Goal: Information Seeking & Learning: Find specific fact

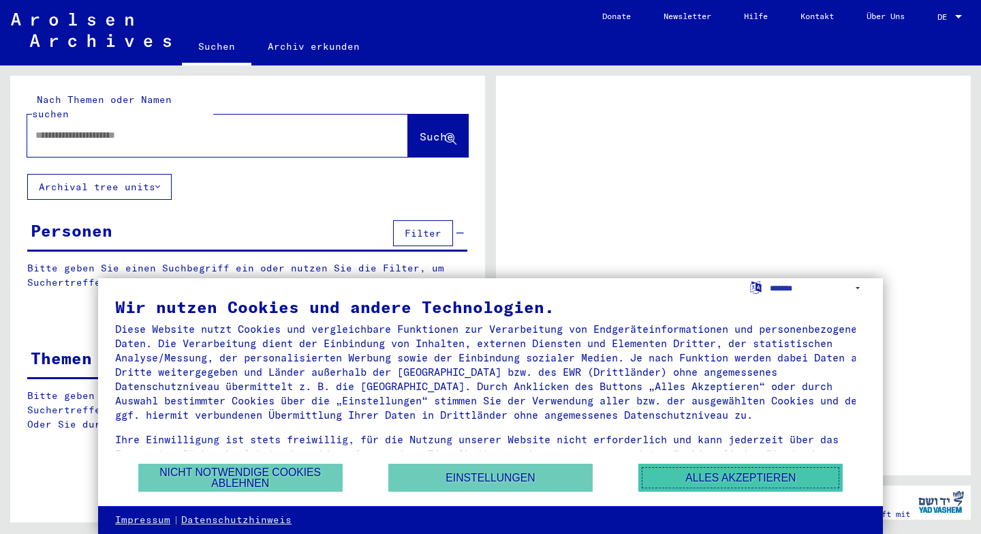
click at [684, 475] on button "Alles akzeptieren" at bounding box center [740, 477] width 204 height 28
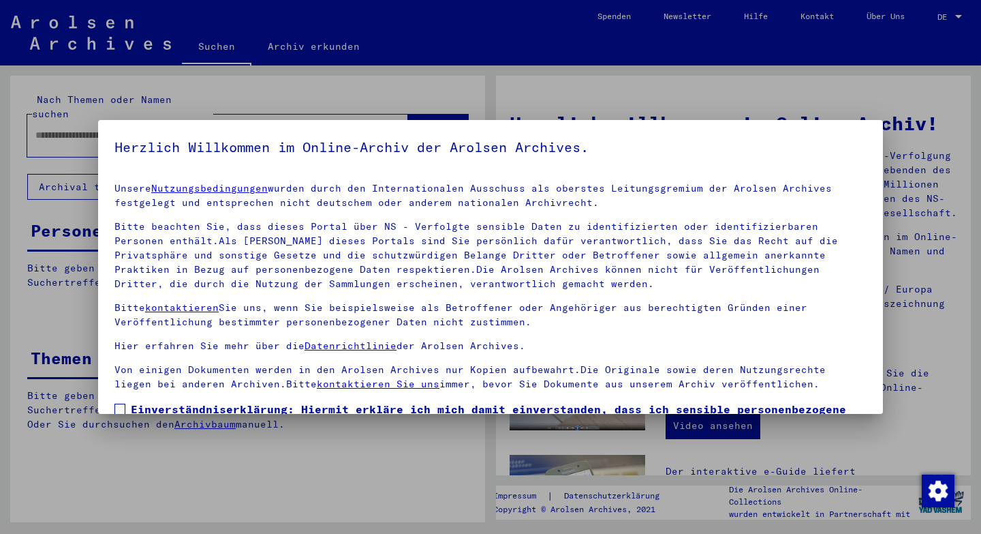
click at [732, 101] on div at bounding box center [490, 267] width 981 height 534
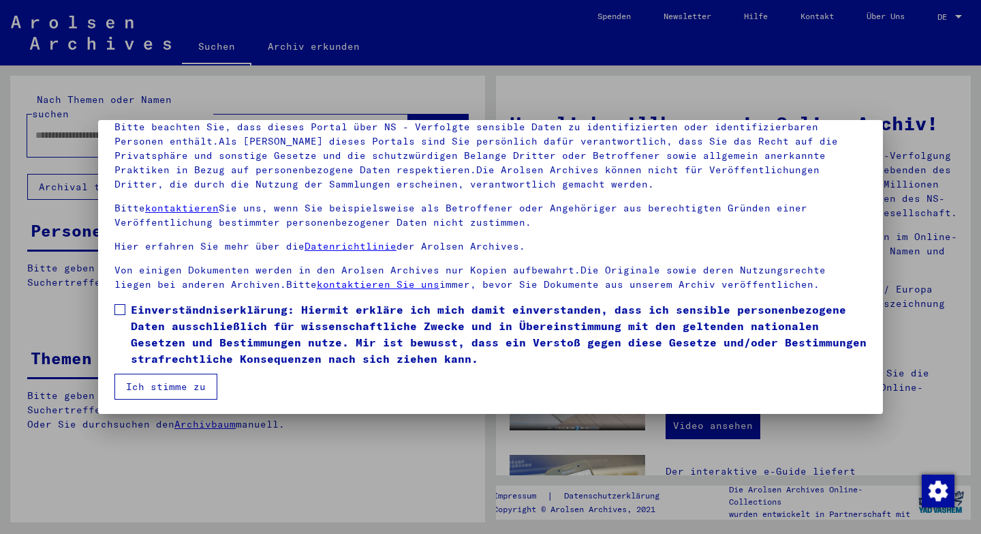
scroll to position [102, 0]
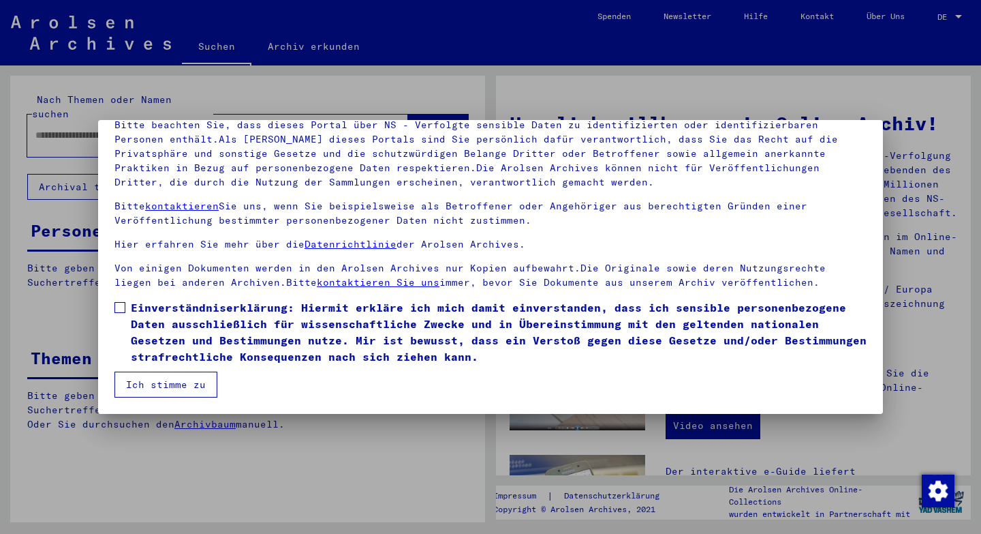
click at [165, 384] on button "Ich stimme zu" at bounding box center [165, 384] width 103 height 26
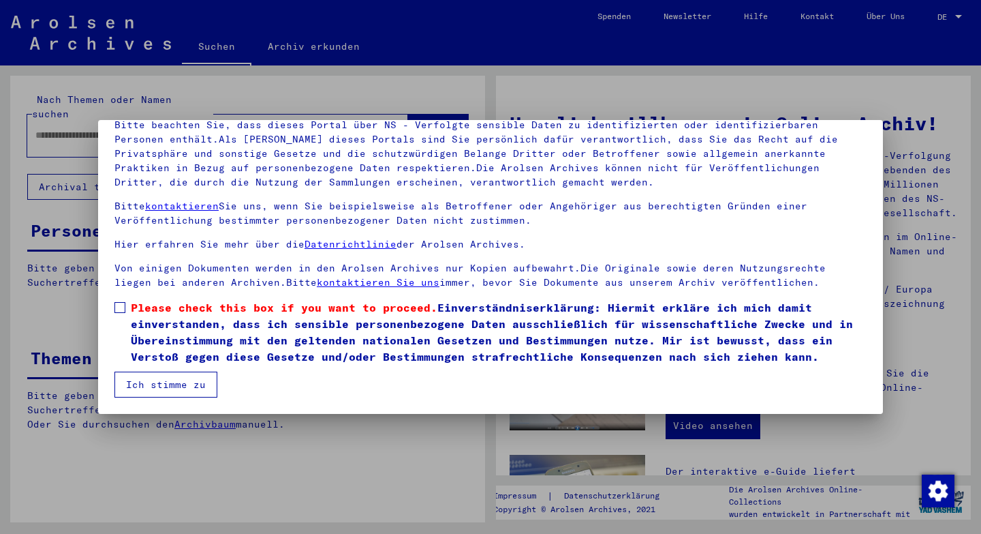
click at [154, 385] on button "Ich stimme zu" at bounding box center [165, 384] width 103 height 26
click at [121, 309] on span at bounding box center [119, 307] width 11 height 11
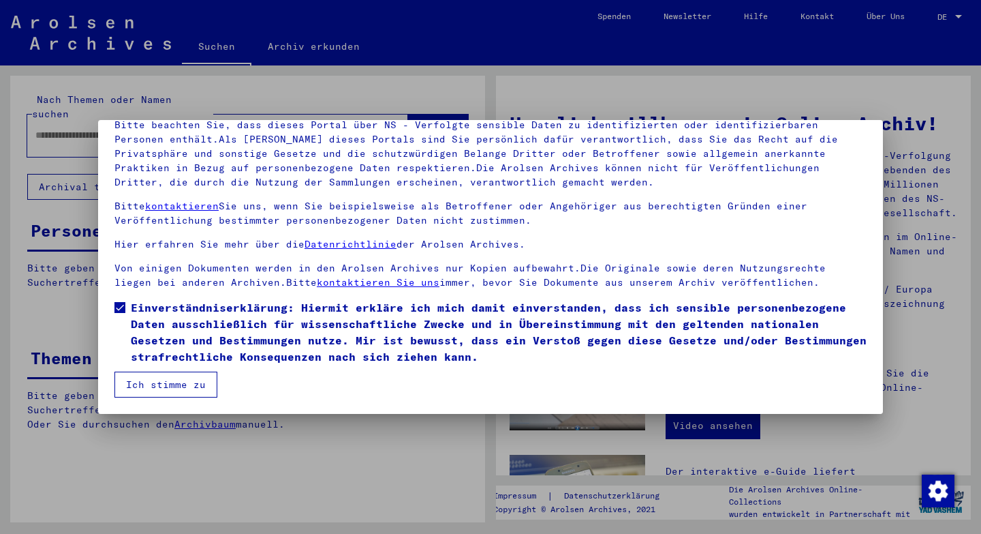
click at [171, 386] on button "Ich stimme zu" at bounding box center [165, 384] width 103 height 26
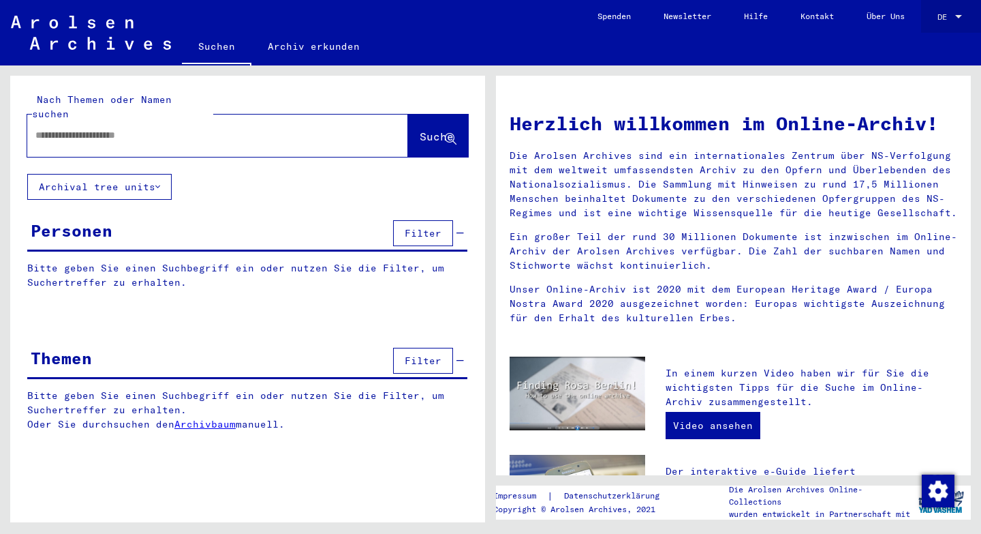
click at [959, 14] on div at bounding box center [959, 17] width 12 height 10
click at [938, 23] on span "English" at bounding box center [924, 24] width 33 height 10
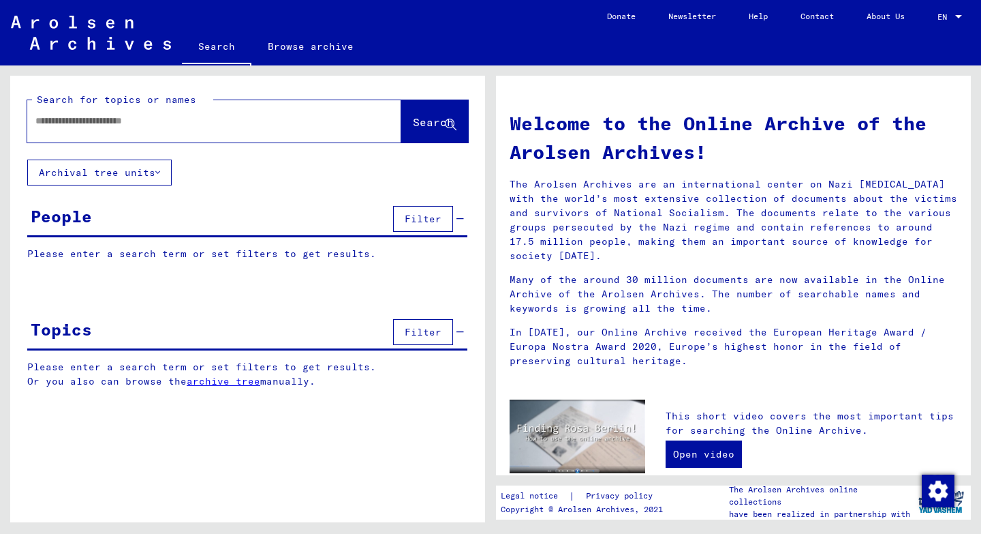
click at [114, 122] on input "text" at bounding box center [197, 121] width 325 height 14
type input "**********"
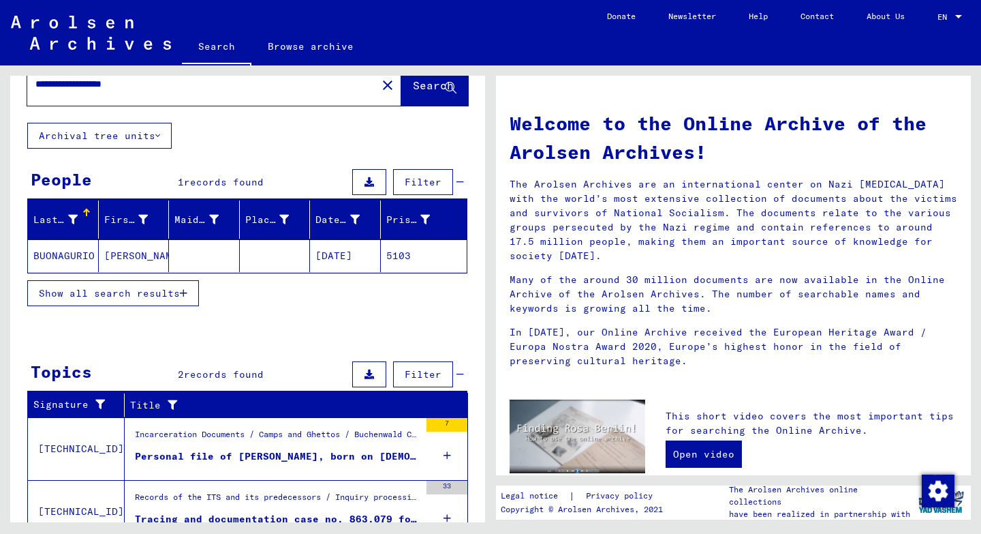
scroll to position [98, 0]
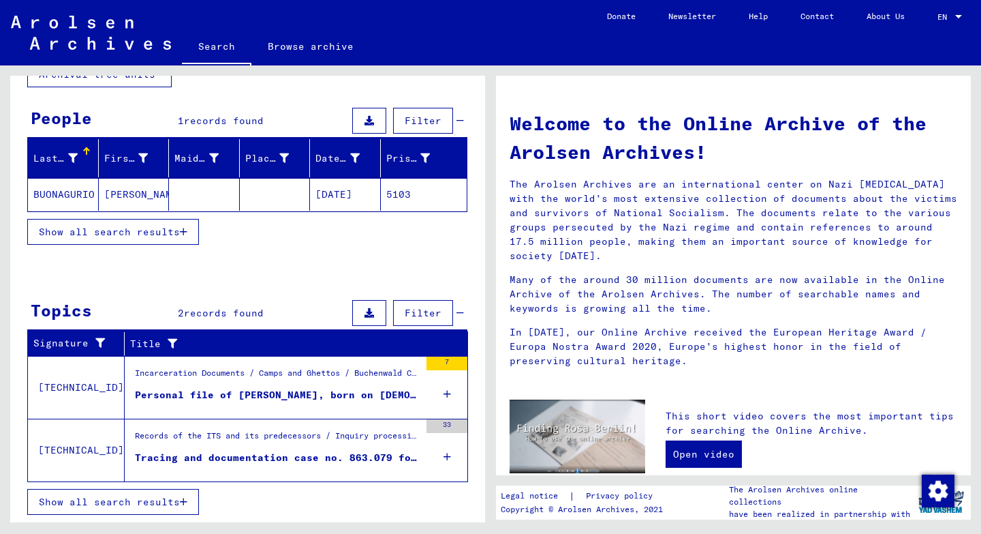
click at [209, 395] on div "Personal file of [PERSON_NAME], born on [DEMOGRAPHIC_DATA]" at bounding box center [277, 395] width 285 height 14
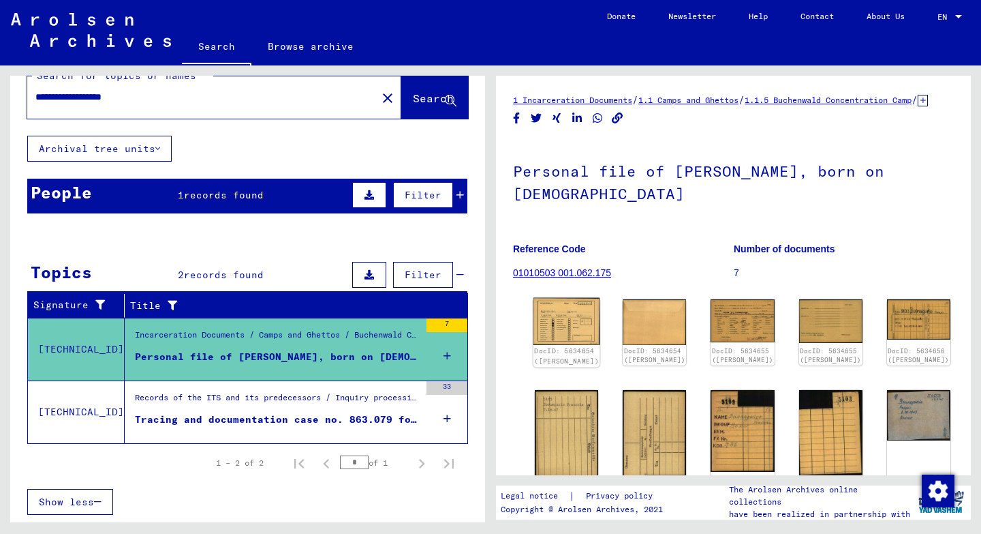
click at [555, 328] on img at bounding box center [567, 322] width 67 height 48
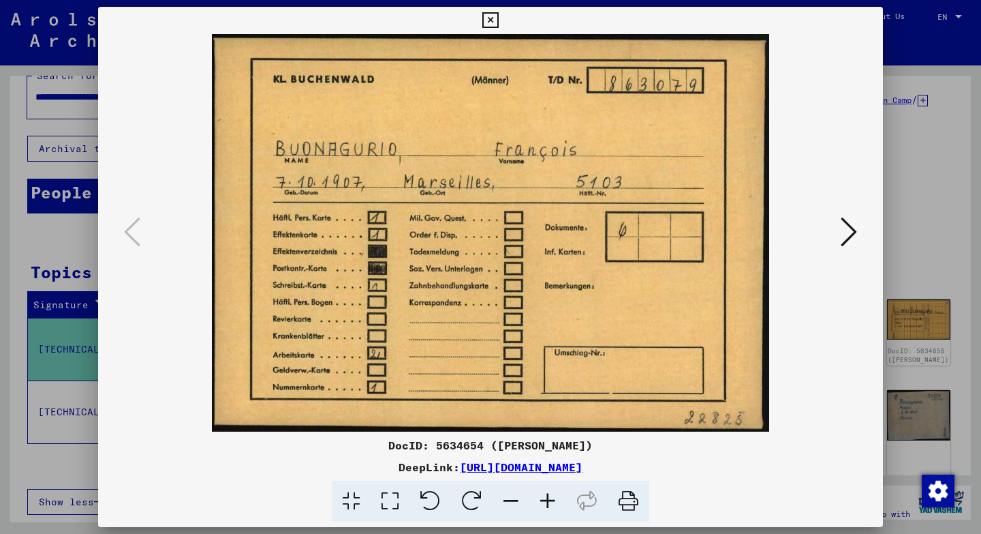
click at [854, 232] on icon at bounding box center [849, 231] width 16 height 33
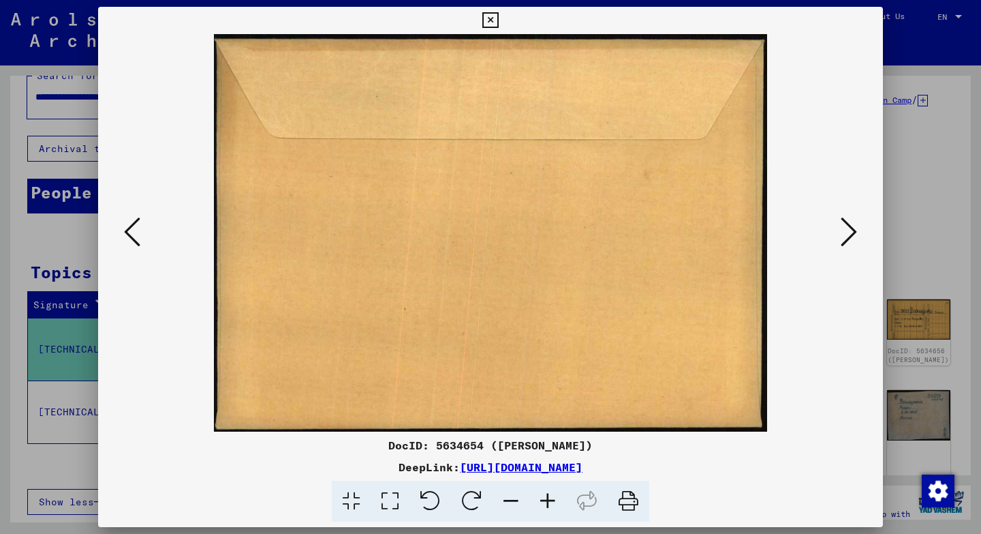
click at [852, 232] on icon at bounding box center [849, 231] width 16 height 33
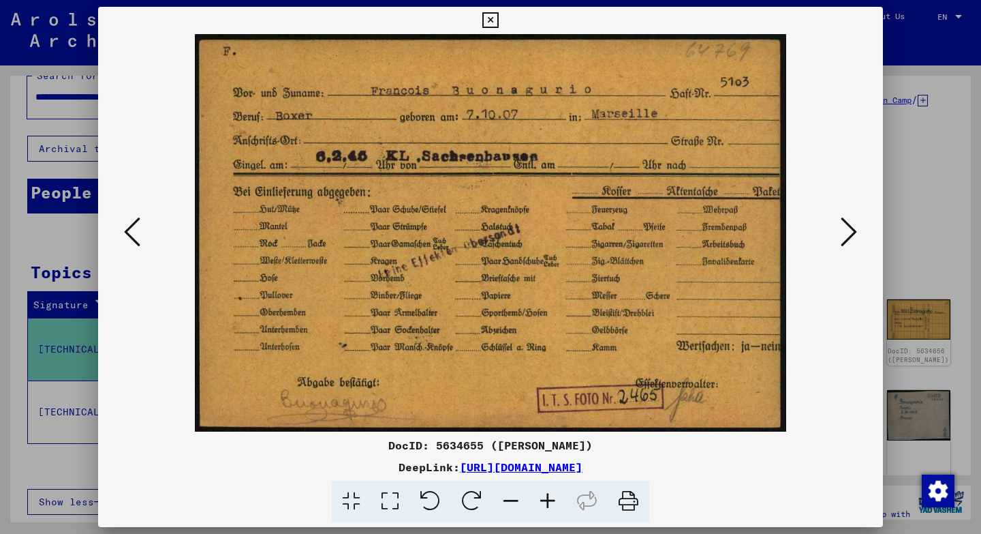
click at [852, 232] on icon at bounding box center [849, 231] width 16 height 33
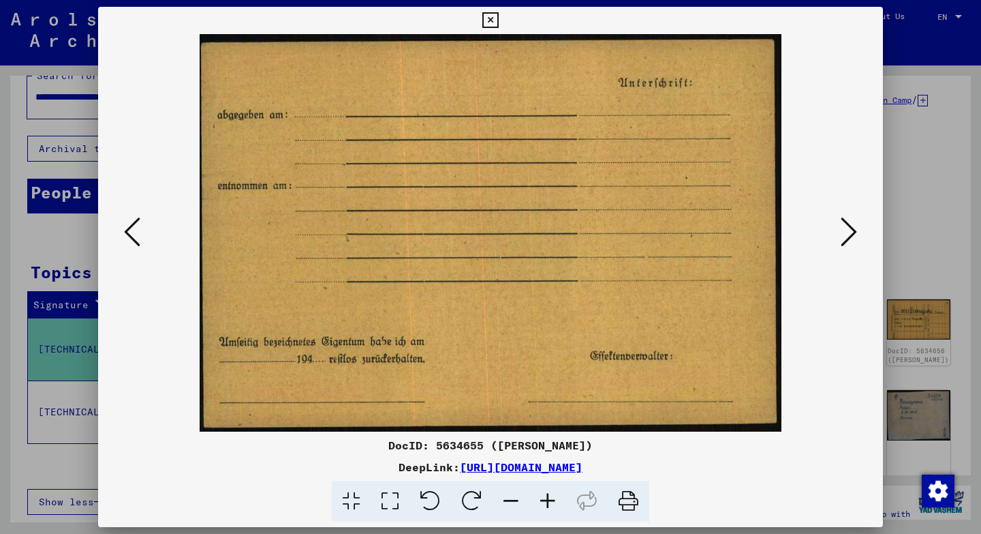
click at [852, 232] on icon at bounding box center [849, 231] width 16 height 33
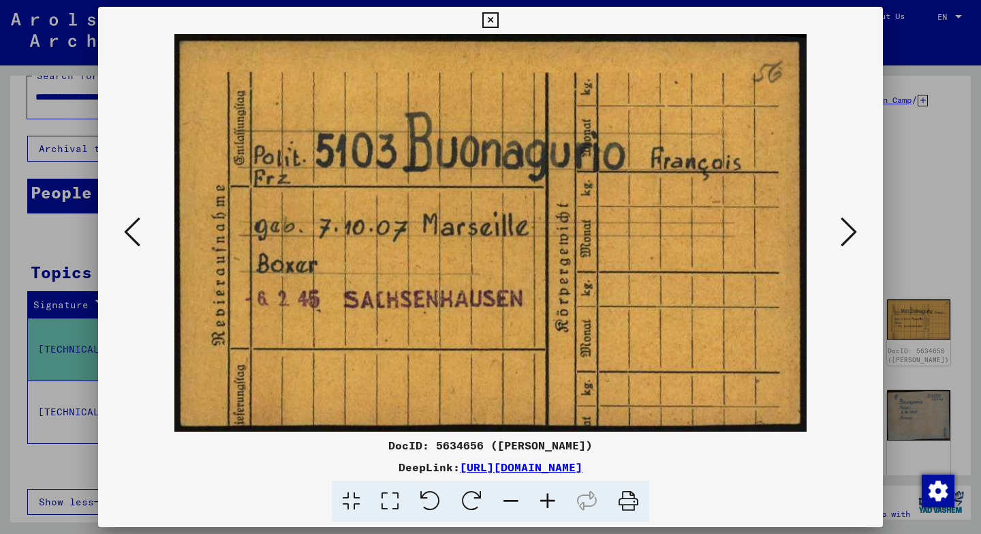
click at [852, 232] on icon at bounding box center [849, 231] width 16 height 33
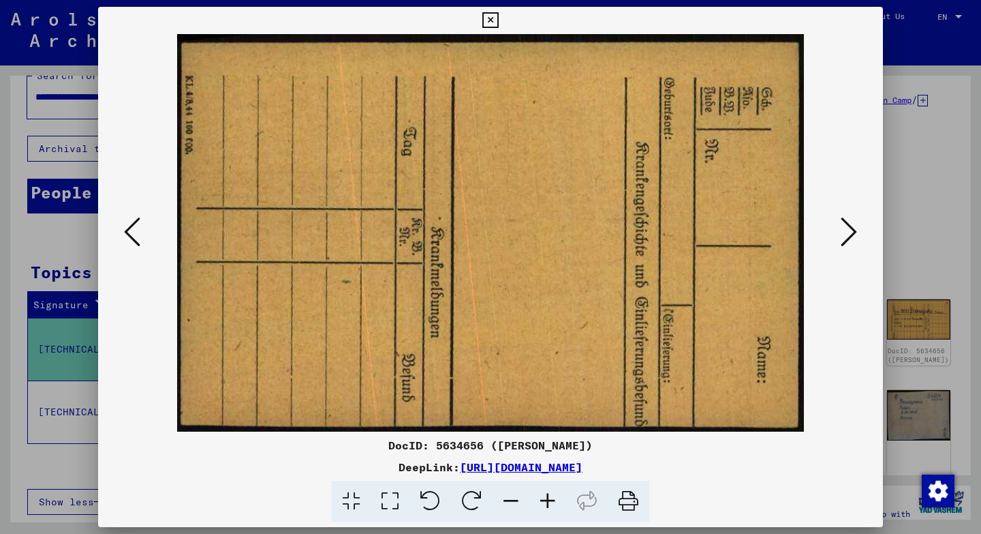
click at [852, 232] on icon at bounding box center [849, 231] width 16 height 33
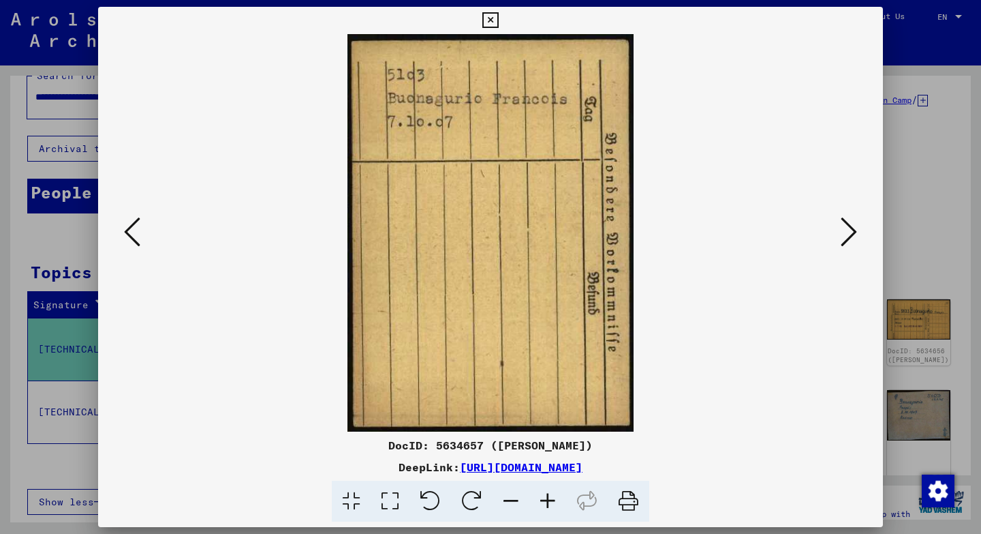
click at [852, 232] on icon at bounding box center [849, 231] width 16 height 33
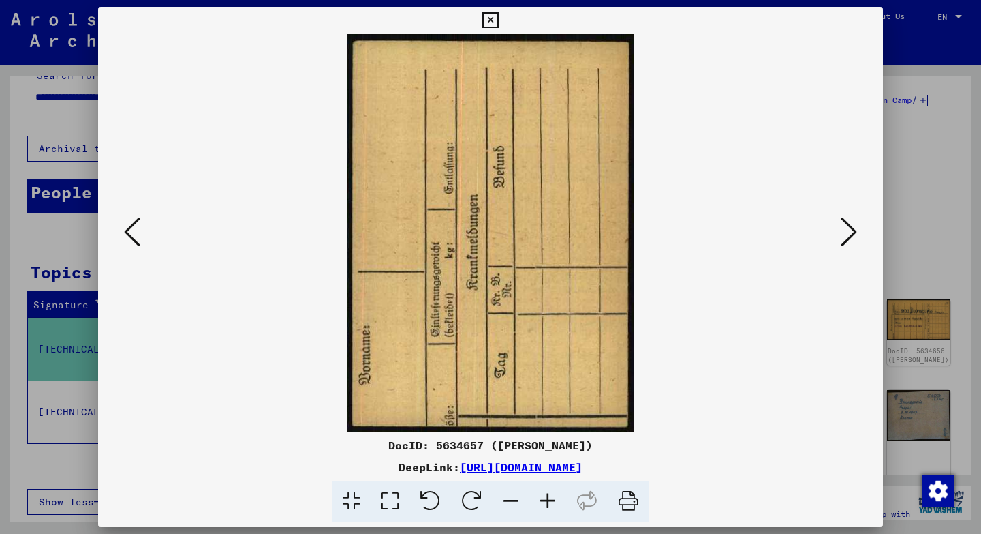
click at [852, 232] on icon at bounding box center [849, 231] width 16 height 33
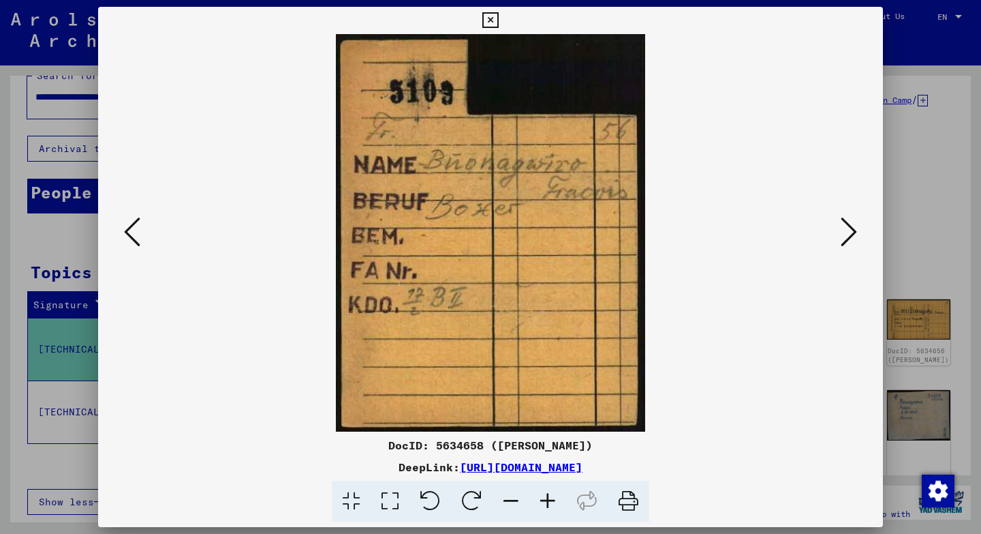
click at [852, 232] on icon at bounding box center [849, 231] width 16 height 33
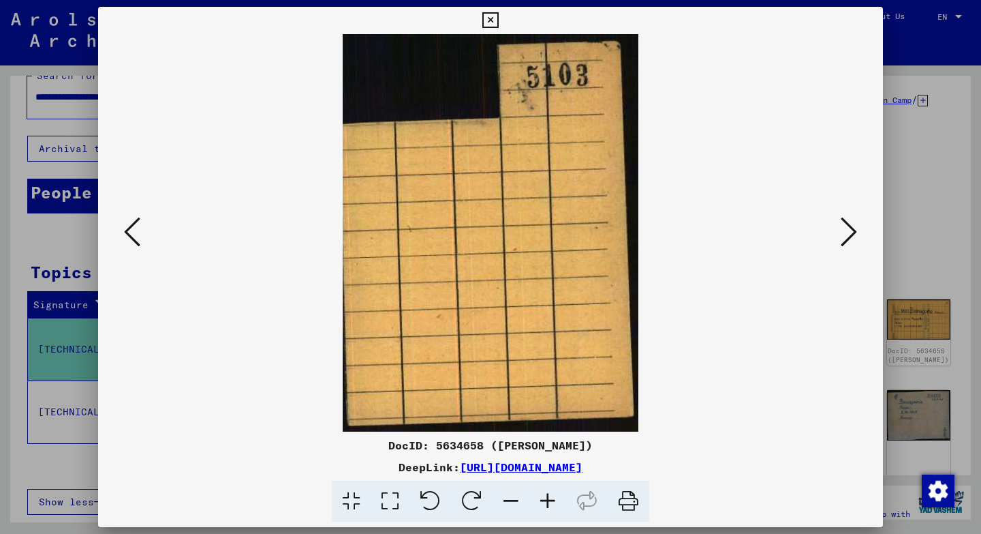
click at [852, 232] on icon at bounding box center [849, 231] width 16 height 33
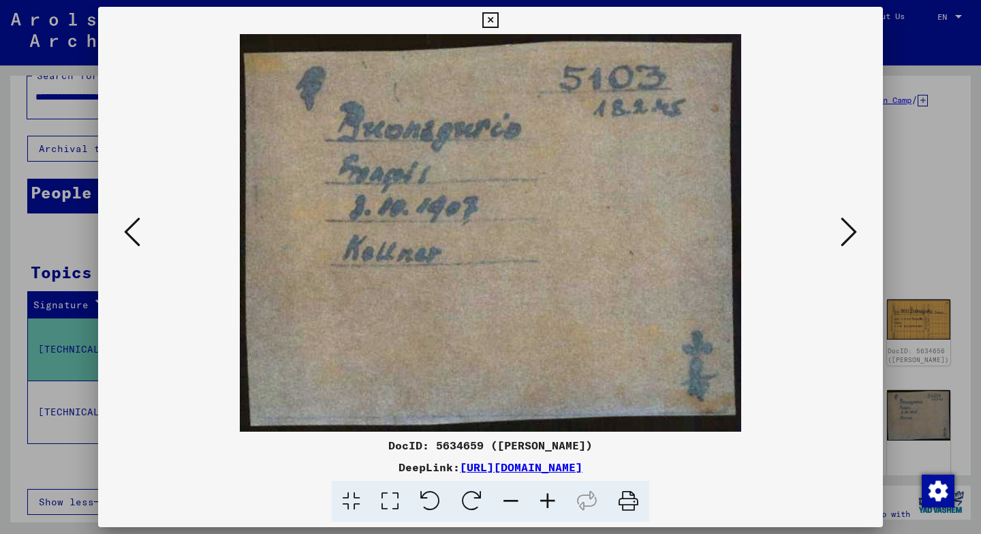
click at [852, 232] on icon at bounding box center [849, 231] width 16 height 33
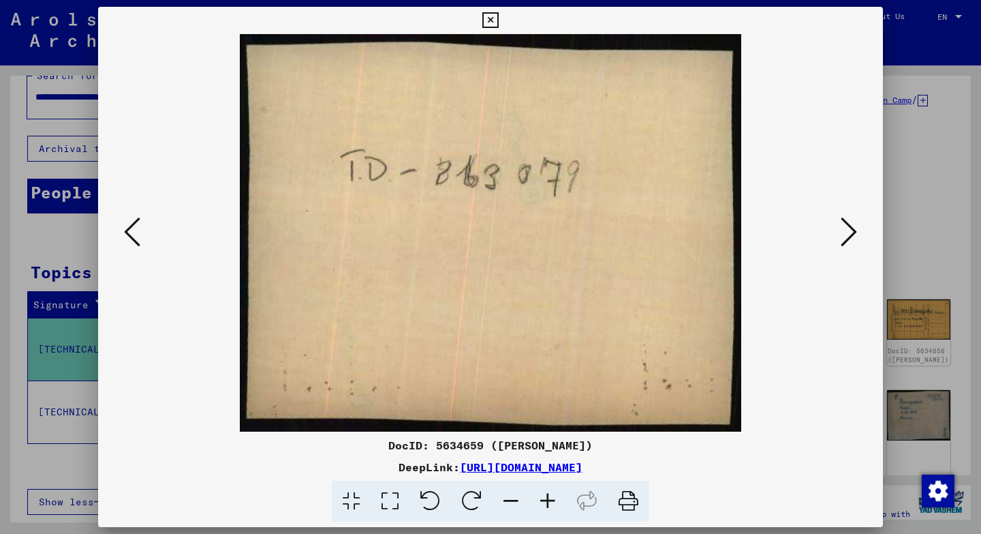
click at [852, 232] on icon at bounding box center [849, 231] width 16 height 33
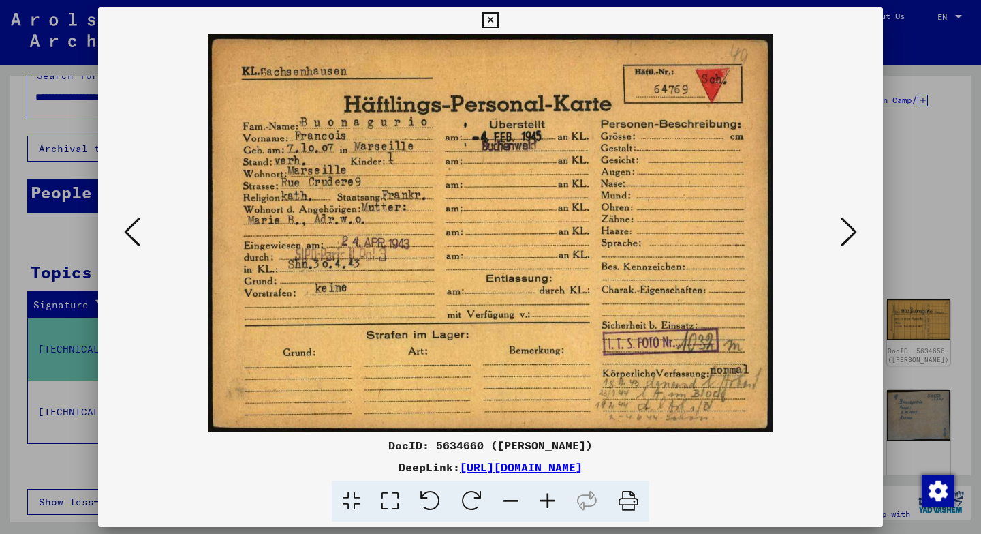
click at [852, 232] on icon at bounding box center [849, 231] width 16 height 33
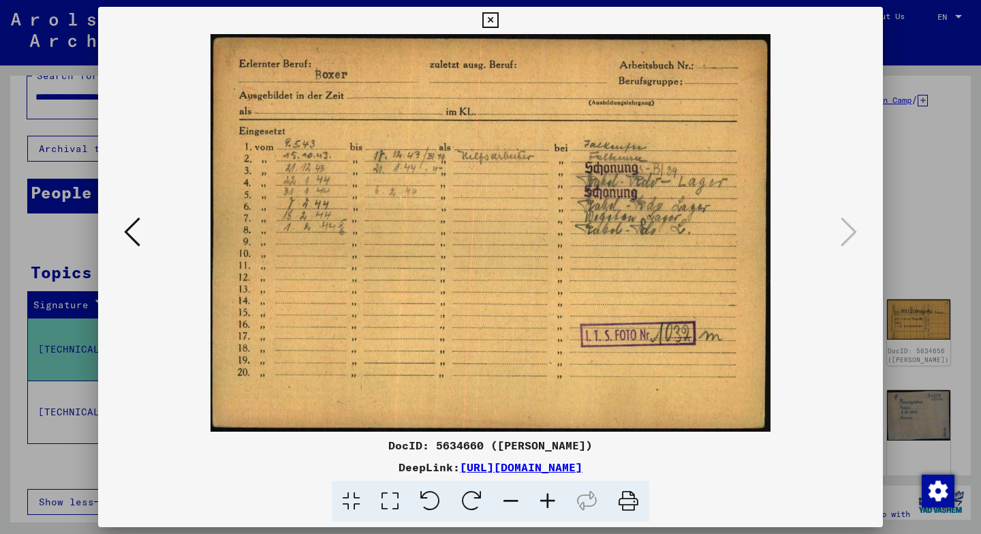
click at [129, 232] on icon at bounding box center [132, 231] width 16 height 33
